Goal: Task Accomplishment & Management: Manage account settings

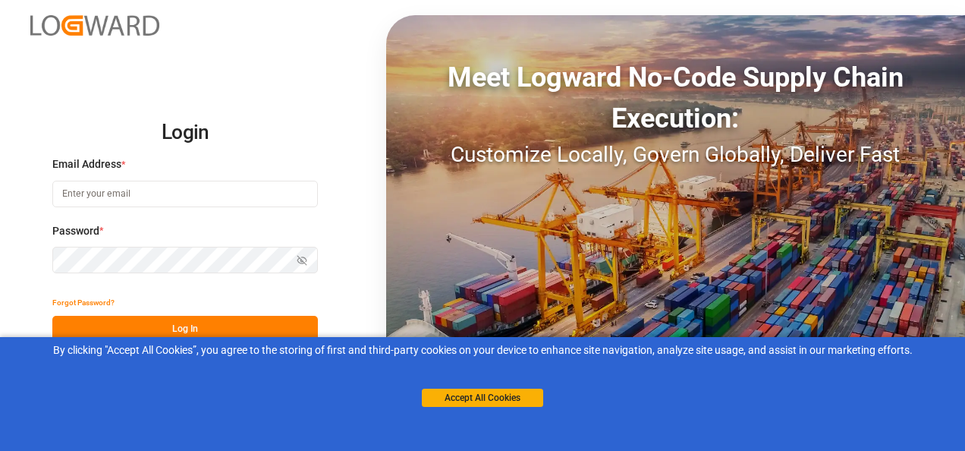
click at [114, 188] on input at bounding box center [185, 194] width 266 height 27
paste input "mohamed.zahouani@jamindustries.com"
type input "mohamed.zahouani@jamindustries.com"
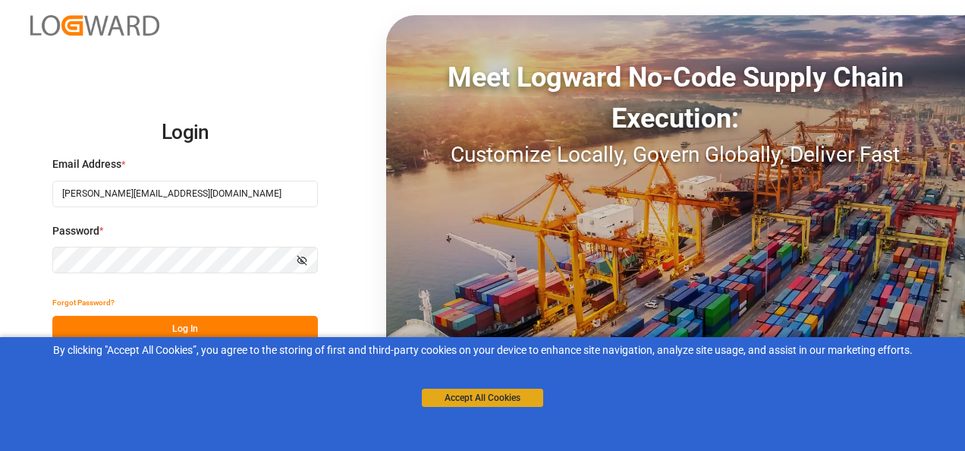
click at [499, 395] on button "Accept All Cookies" at bounding box center [482, 397] width 121 height 18
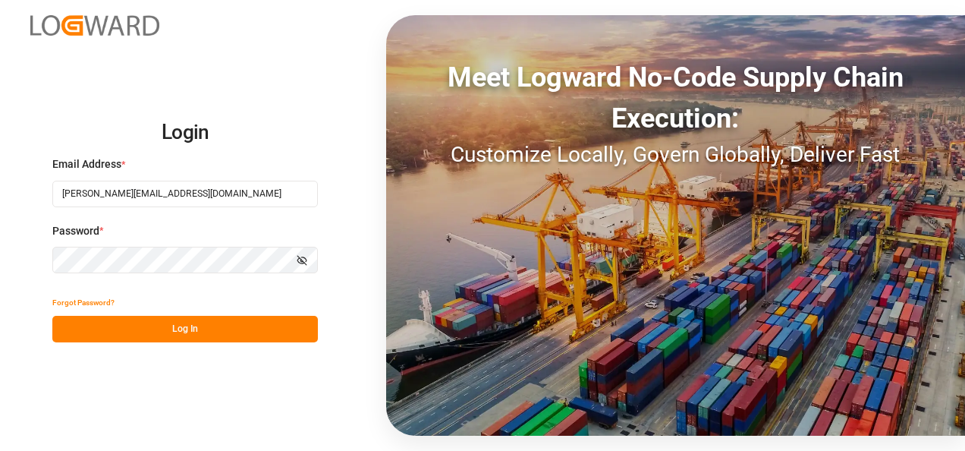
click at [194, 329] on button "Log In" at bounding box center [185, 329] width 266 height 27
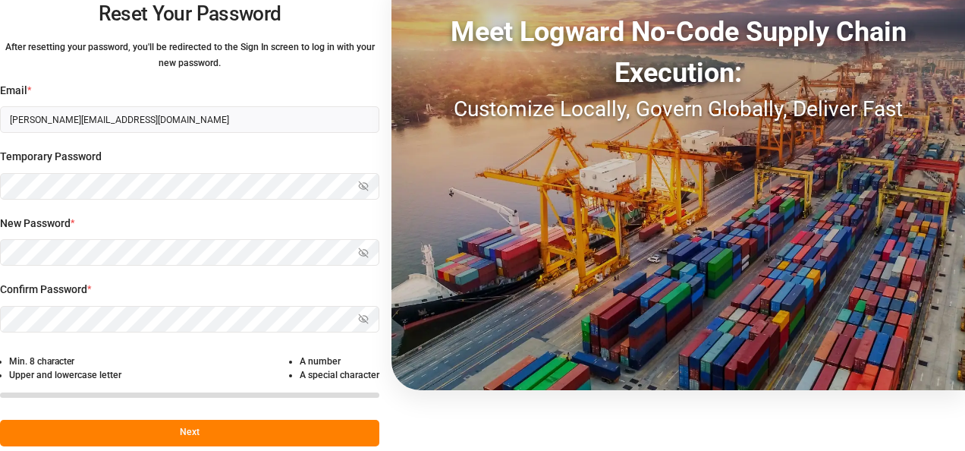
scroll to position [68, 0]
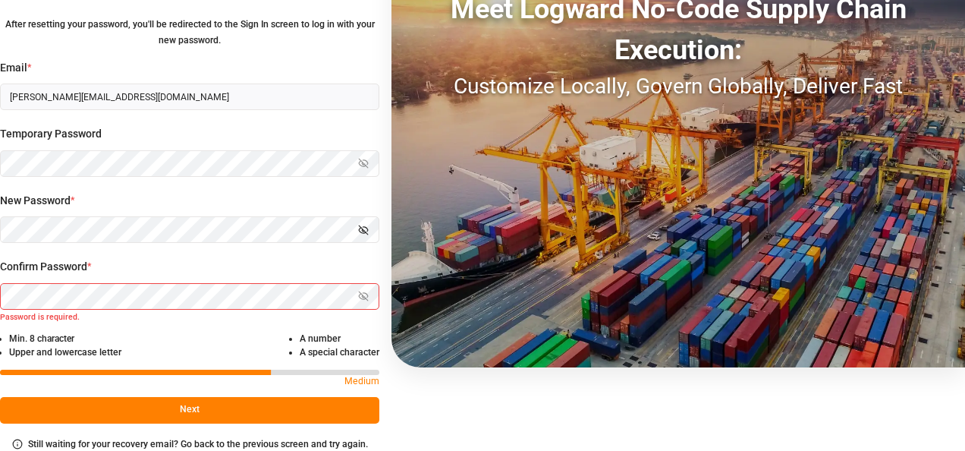
click at [364, 228] on icon "button" at bounding box center [363, 230] width 11 height 11
click at [507, 402] on div "Reset Your Password After resetting your password, you'll be redirected to the …" at bounding box center [482, 225] width 965 height 451
click at [0, 217] on html "Reset Your Password After resetting your password, you'll be redirected to the …" at bounding box center [482, 225] width 965 height 451
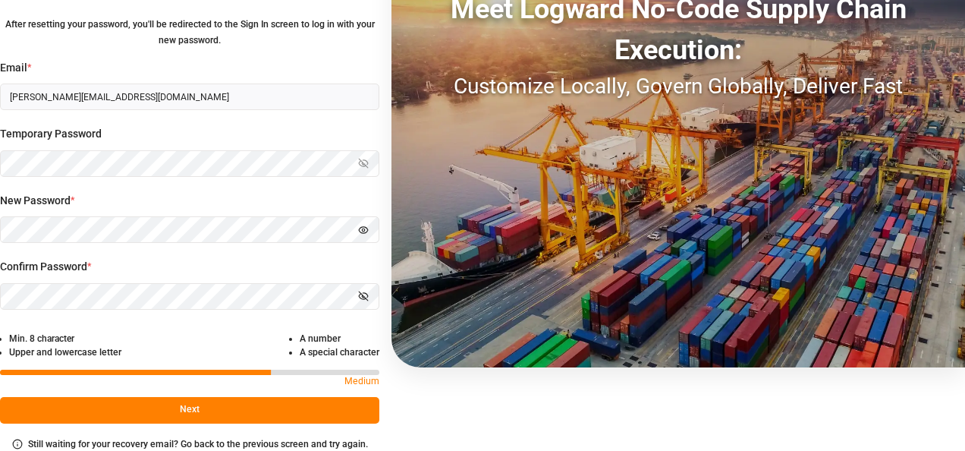
click at [217, 408] on button "Next" at bounding box center [189, 410] width 379 height 27
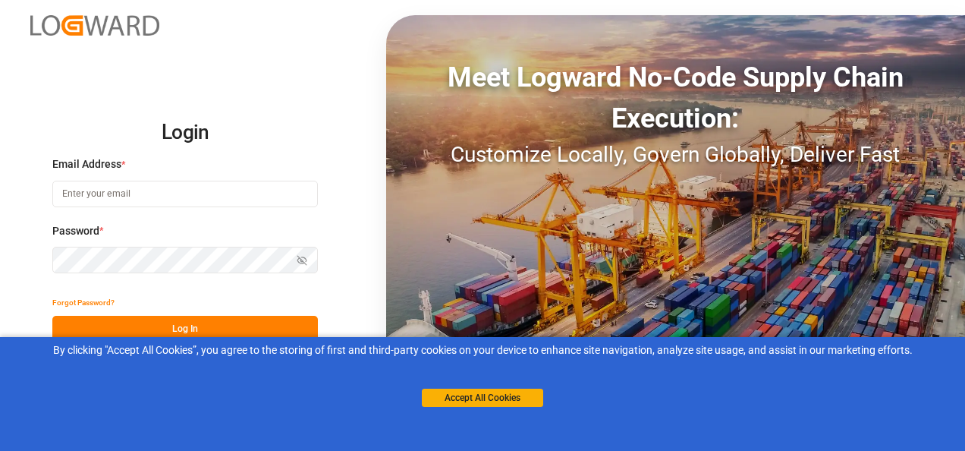
click at [140, 196] on input at bounding box center [185, 194] width 266 height 27
click at [480, 396] on button "Accept All Cookies" at bounding box center [482, 397] width 121 height 18
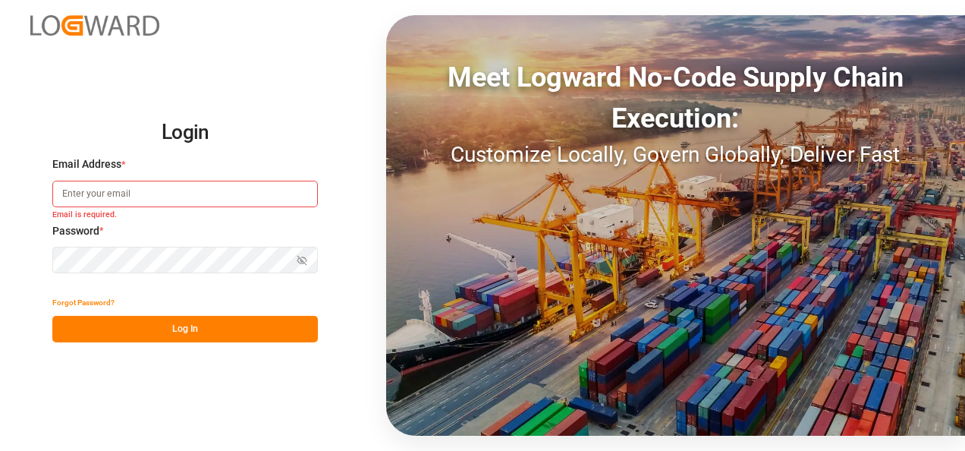
click at [153, 188] on input at bounding box center [185, 194] width 266 height 27
type input "mohamed.zahouani@jamindustries.com"
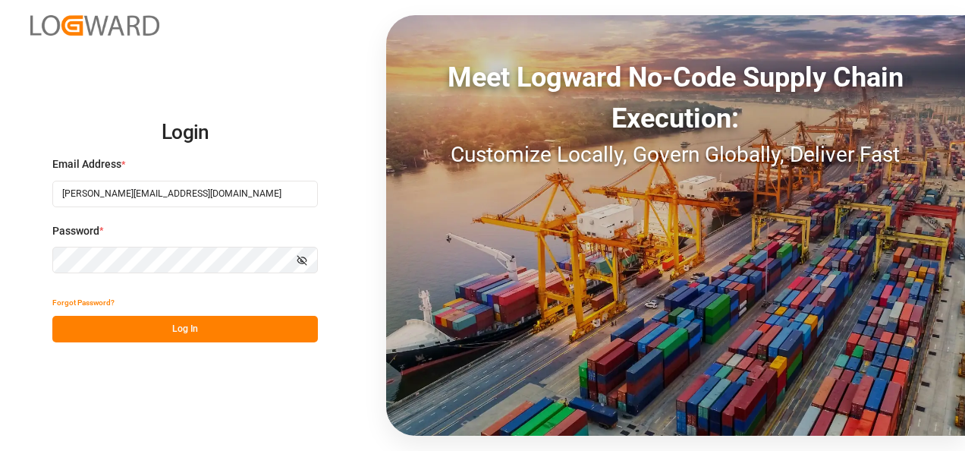
click at [201, 325] on button "Log In" at bounding box center [185, 329] width 266 height 27
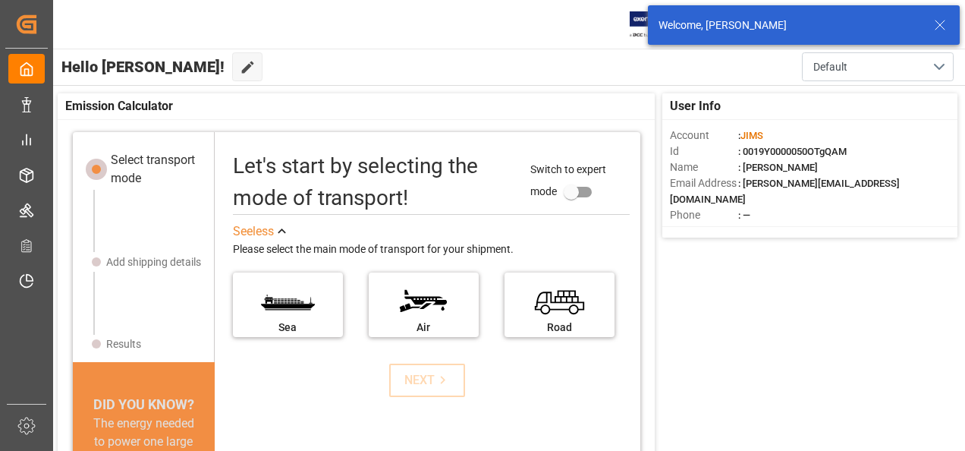
click at [942, 21] on icon at bounding box center [940, 25] width 18 height 18
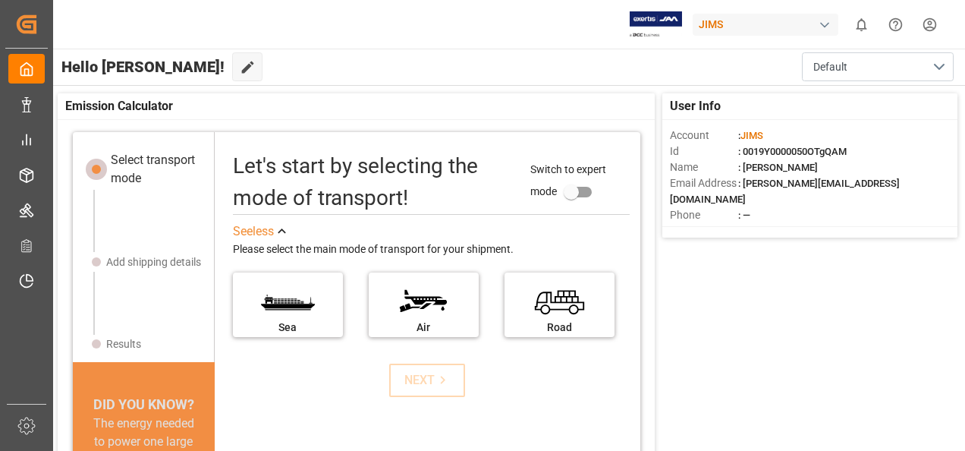
click at [927, 27] on html "Created by potrace 1.15, written by Peter Selinger 2001-2017 Created by potrace…" at bounding box center [482, 225] width 965 height 451
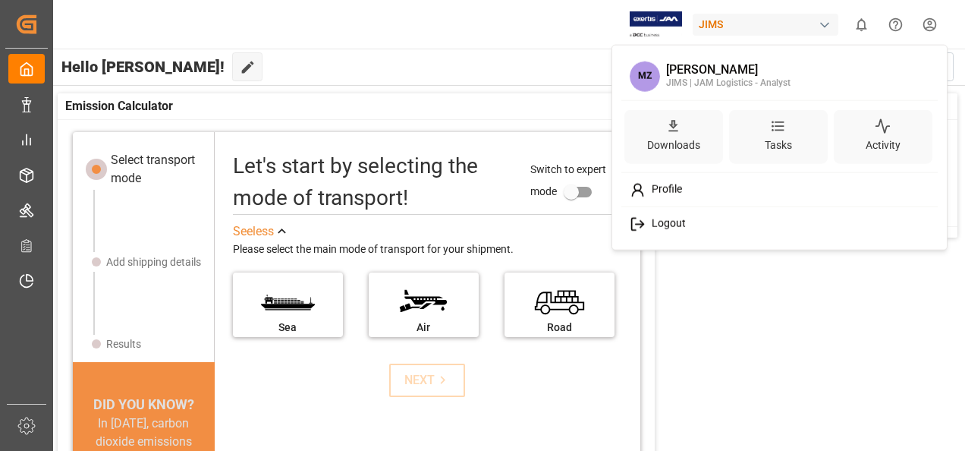
click at [674, 190] on span "Profile" at bounding box center [664, 189] width 36 height 13
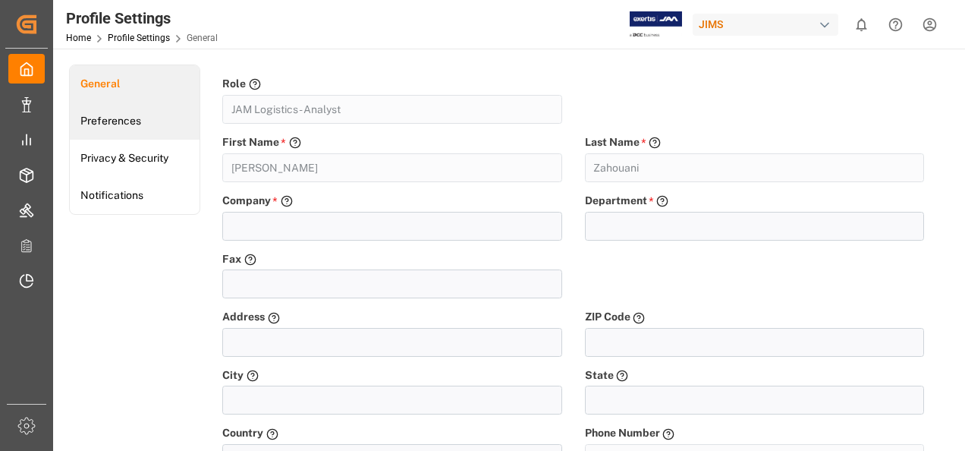
click at [146, 121] on link "Preferences" at bounding box center [135, 120] width 130 height 37
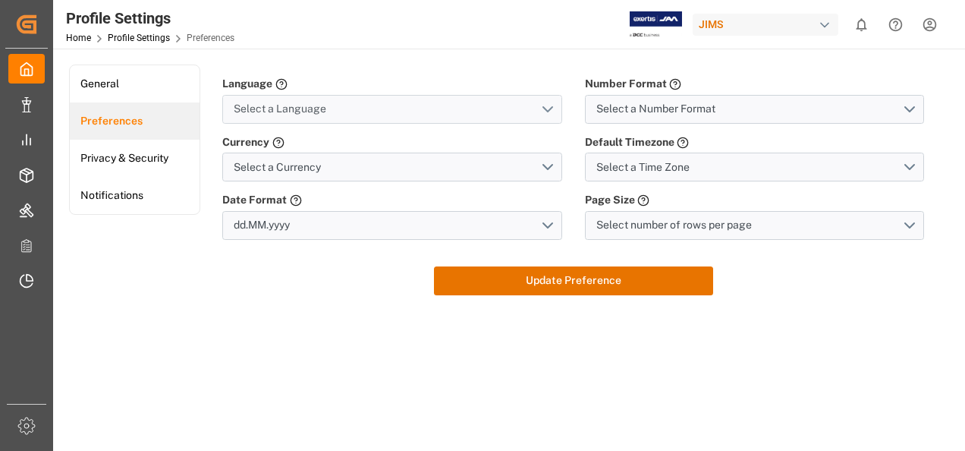
click at [547, 107] on button "Select a Language" at bounding box center [391, 109] width 339 height 29
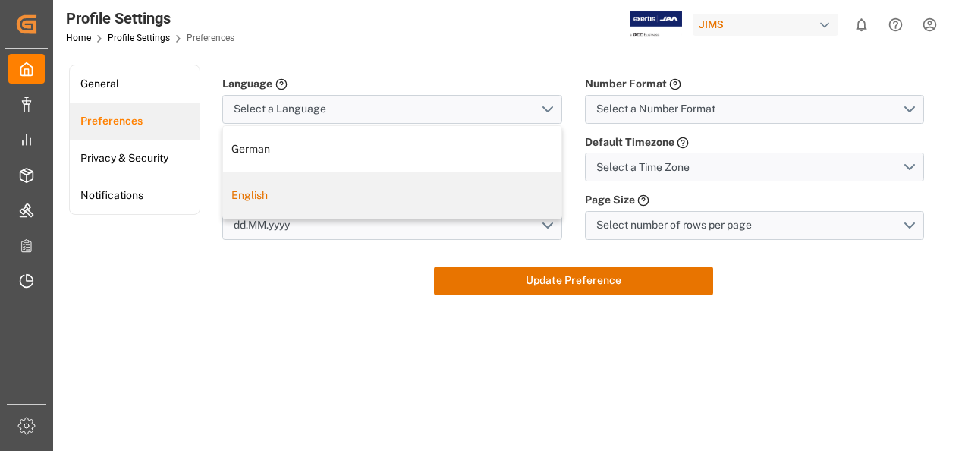
click at [294, 329] on main "General Preferences Privacy & Security Notifications Language Please select you…" at bounding box center [507, 261] width 909 height 394
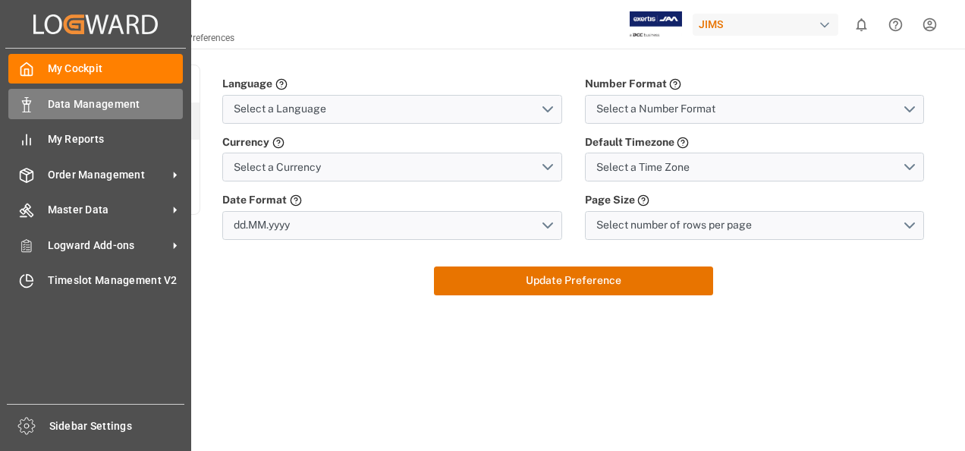
click at [93, 102] on span "Data Management" at bounding box center [116, 104] width 136 height 16
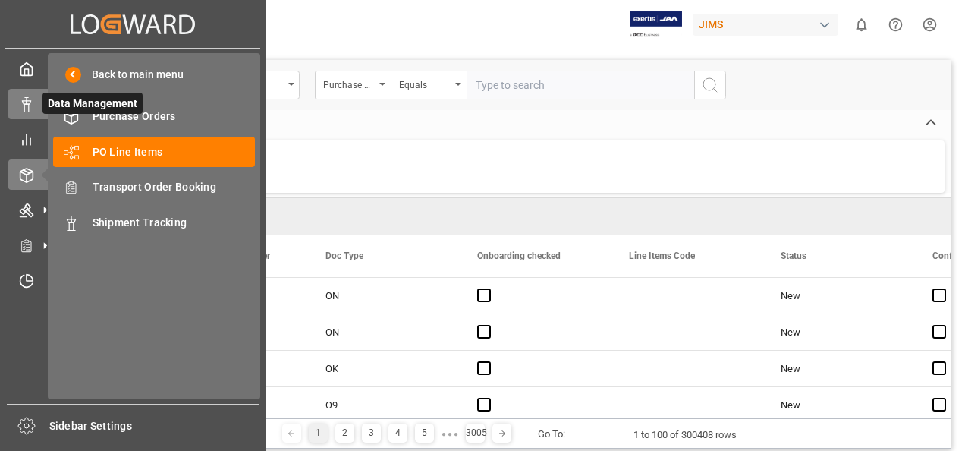
click at [32, 103] on icon at bounding box center [26, 104] width 15 height 15
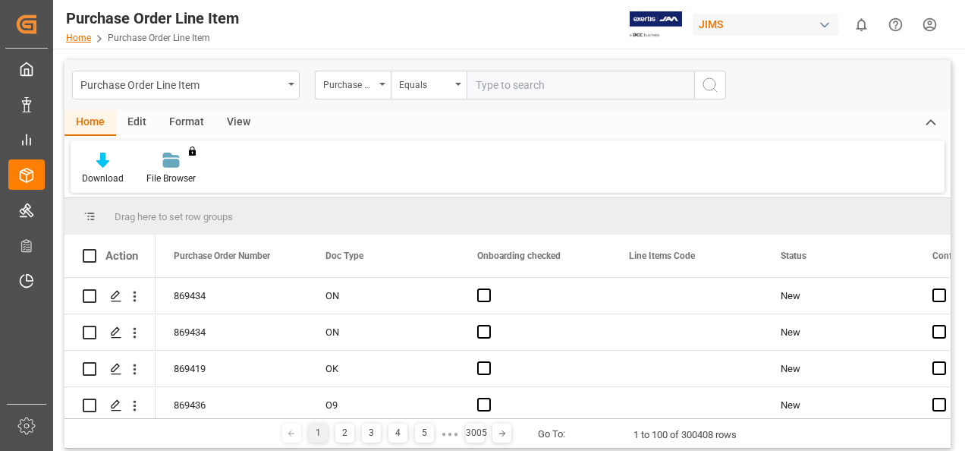
click at [75, 36] on link "Home" at bounding box center [78, 38] width 25 height 11
